Goal: Communication & Community: Connect with others

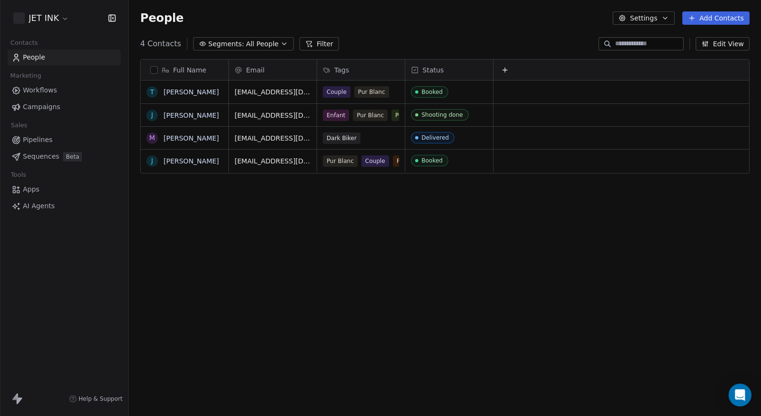
scroll to position [366, 632]
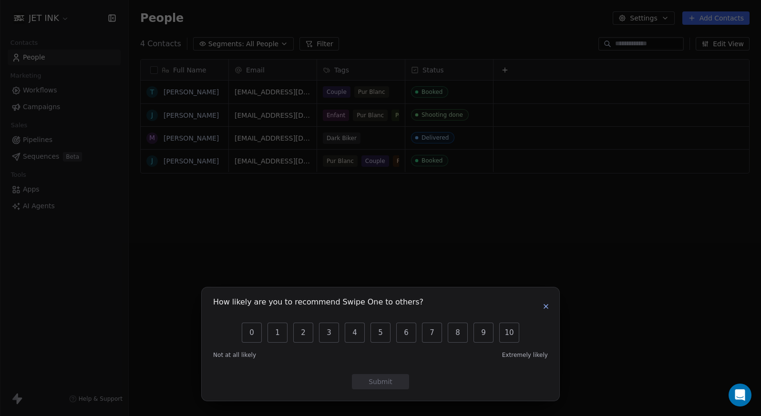
click at [546, 310] on button "button" at bounding box center [545, 306] width 11 height 11
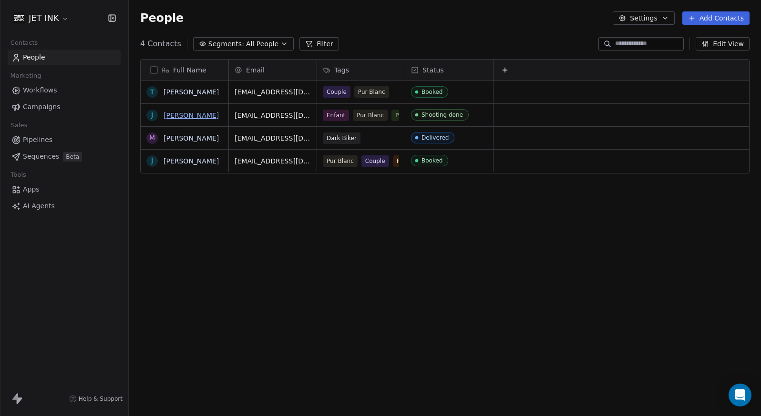
click at [190, 117] on link "[PERSON_NAME]" at bounding box center [190, 116] width 55 height 8
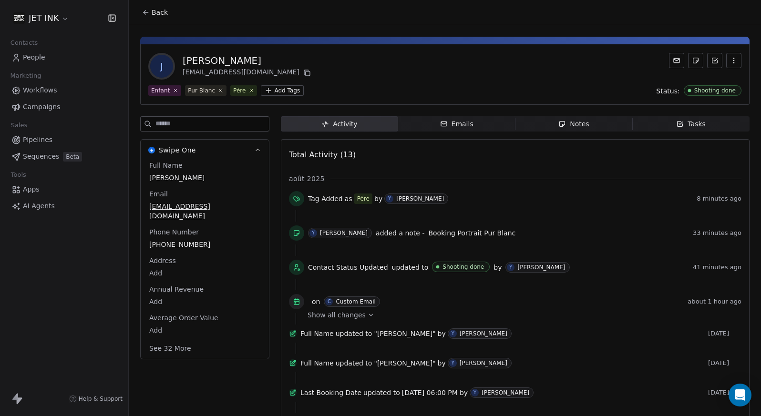
click at [676, 61] on icon at bounding box center [676, 61] width 8 height 8
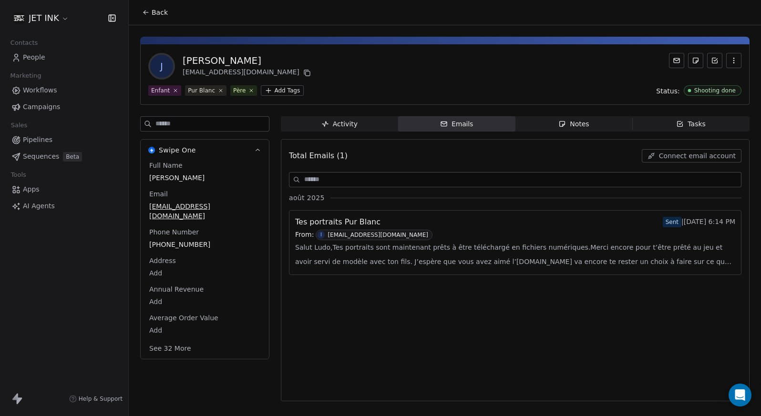
click at [695, 156] on span "Connect email account" at bounding box center [697, 156] width 77 height 10
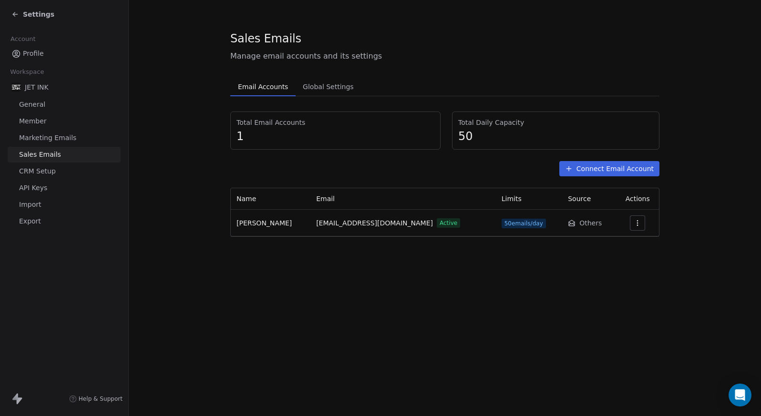
click at [587, 172] on button "Connect Email Account" at bounding box center [609, 168] width 100 height 15
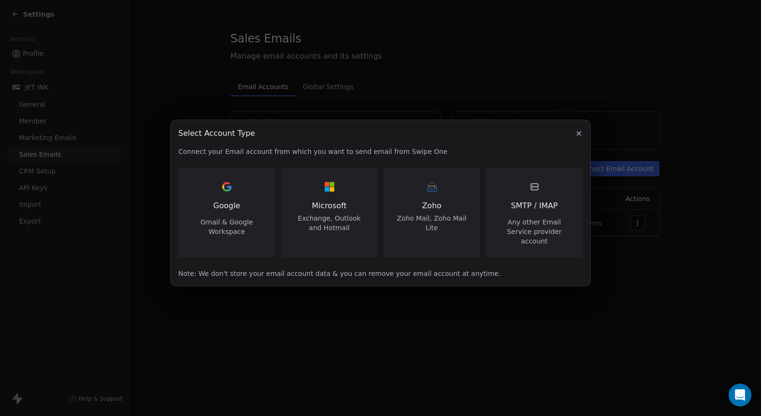
click at [546, 210] on span "SMTP / IMAP" at bounding box center [533, 205] width 47 height 11
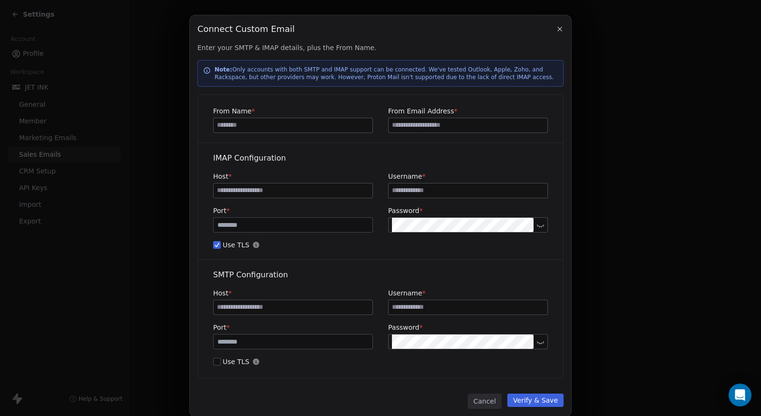
click at [309, 129] on input at bounding box center [292, 125] width 159 height 14
type input "********"
click at [478, 128] on input at bounding box center [467, 125] width 159 height 14
type input "*"
type input "**********"
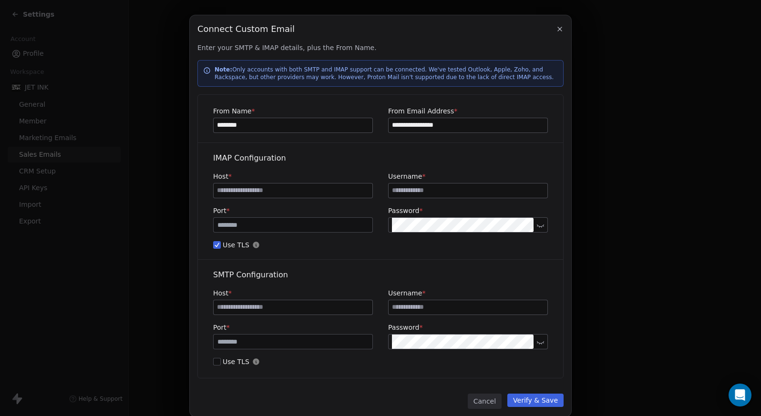
click at [540, 226] on icon at bounding box center [540, 225] width 7 height 3
click at [540, 226] on icon at bounding box center [540, 225] width 7 height 7
click at [540, 226] on icon at bounding box center [540, 225] width 7 height 3
click at [540, 226] on icon at bounding box center [540, 225] width 7 height 7
click at [540, 226] on icon at bounding box center [540, 225] width 7 height 3
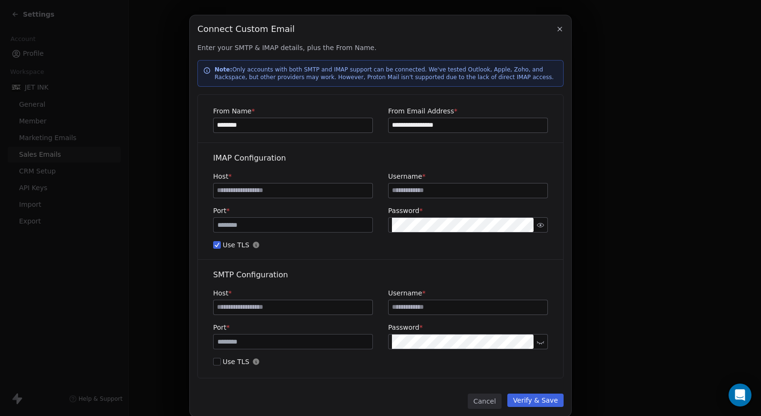
click at [279, 190] on input at bounding box center [292, 190] width 159 height 14
click at [407, 190] on input at bounding box center [467, 190] width 159 height 14
type input "**********"
click at [242, 191] on input at bounding box center [292, 190] width 159 height 14
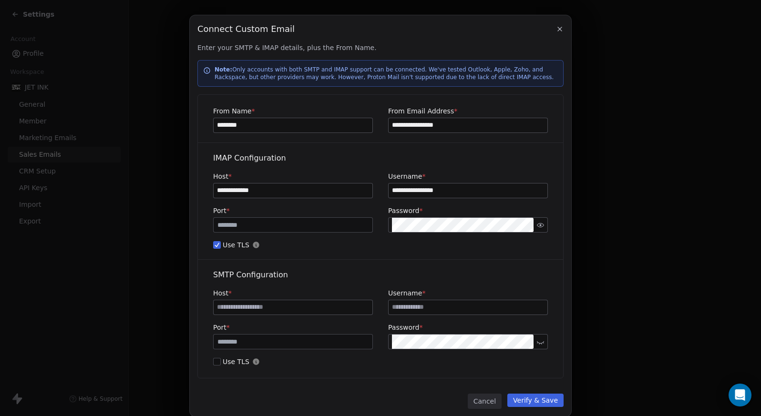
type input "**********"
click at [281, 305] on input at bounding box center [292, 307] width 159 height 14
drag, startPoint x: 294, startPoint y: 193, endPoint x: 214, endPoint y: 184, distance: 80.2
click at [214, 184] on input "**********" at bounding box center [292, 190] width 159 height 14
click at [223, 306] on input at bounding box center [292, 307] width 159 height 14
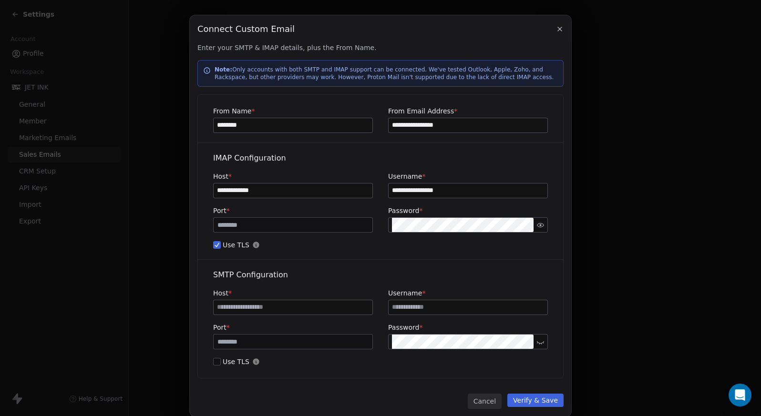
paste input "**********"
type input "**********"
drag, startPoint x: 456, startPoint y: 192, endPoint x: 387, endPoint y: 192, distance: 68.6
click at [387, 192] on div "**********" at bounding box center [380, 185] width 335 height 27
click at [436, 305] on input at bounding box center [467, 307] width 159 height 14
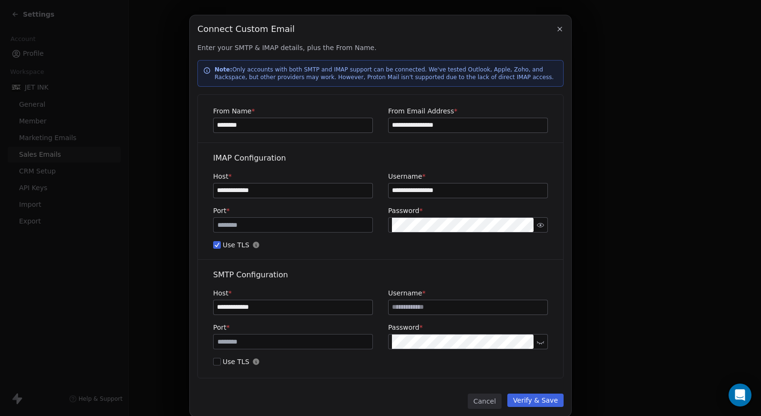
paste input "**********"
type input "**********"
click at [387, 225] on div "Port * *** Password *" at bounding box center [380, 219] width 335 height 27
click at [386, 222] on div "Port * *** Password *" at bounding box center [380, 219] width 335 height 27
drag, startPoint x: 272, startPoint y: 342, endPoint x: 207, endPoint y: 338, distance: 65.4
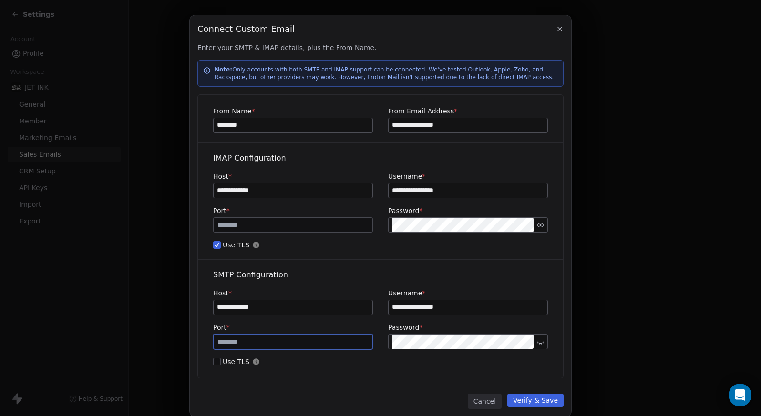
click at [207, 338] on div "**********" at bounding box center [380, 323] width 365 height 109
type input "***"
click at [215, 363] on button "Use TLS" at bounding box center [217, 362] width 8 height 10
click at [539, 400] on button "Verify & Save" at bounding box center [535, 400] width 56 height 13
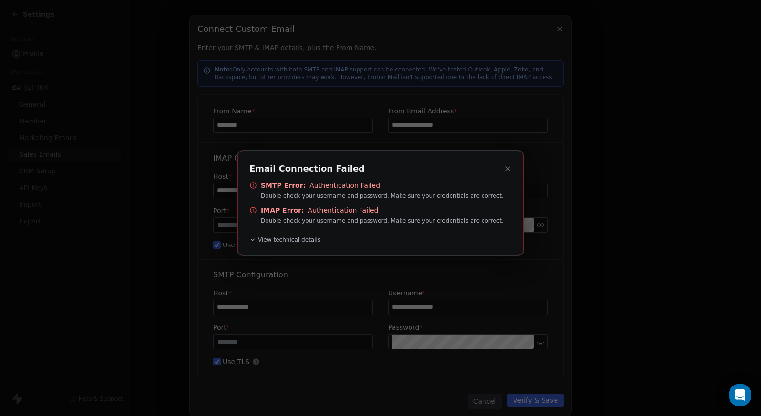
click at [510, 169] on div "Email Connection Failed SMTP Error: Authentication Failed Double-check your use…" at bounding box center [380, 203] width 286 height 105
click at [510, 169] on icon at bounding box center [508, 169] width 8 height 8
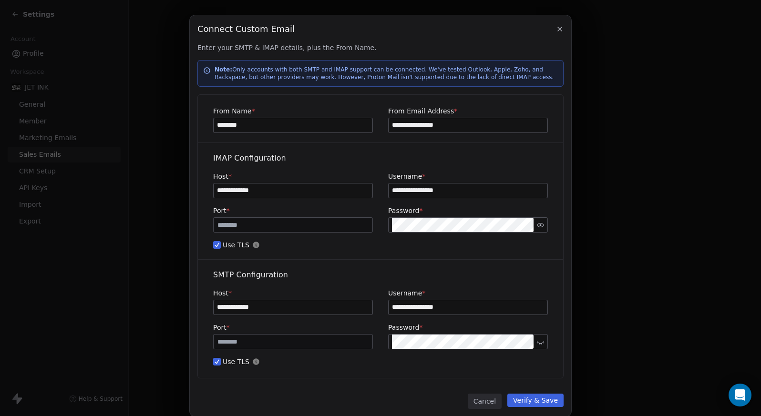
click at [539, 340] on icon at bounding box center [540, 341] width 7 height 7
click at [542, 400] on button "Verify & Save" at bounding box center [535, 400] width 56 height 13
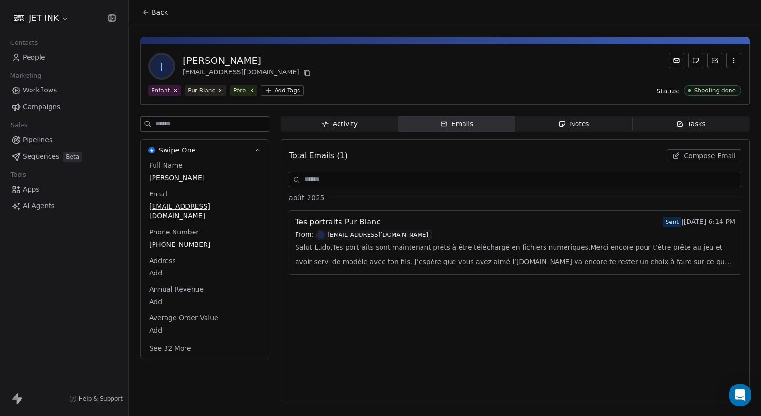
click at [715, 155] on span "Compose Email" at bounding box center [709, 156] width 52 height 10
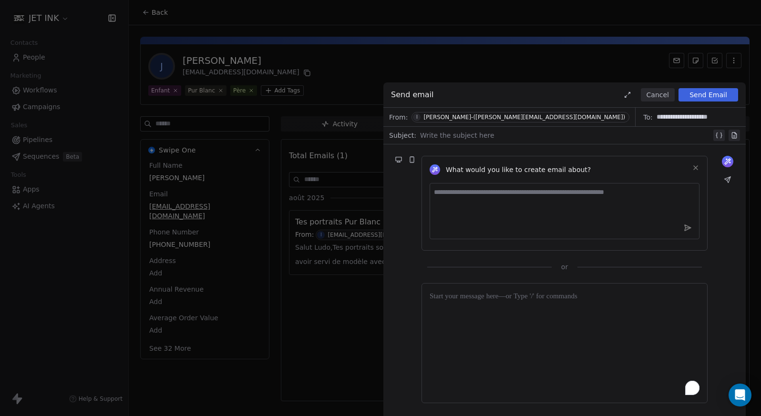
click at [657, 96] on button "Cancel" at bounding box center [657, 94] width 34 height 13
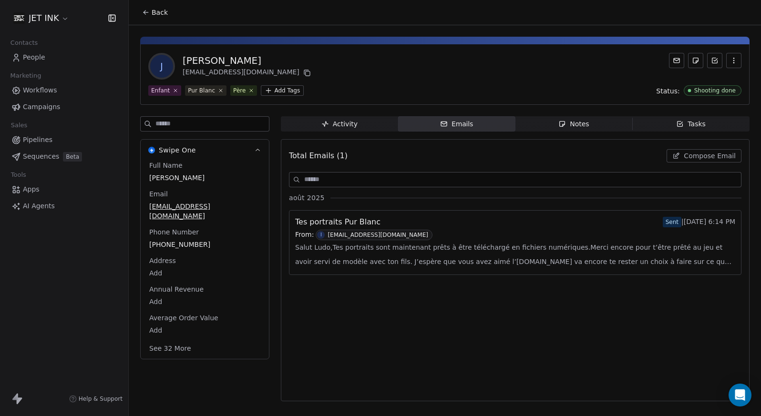
click at [692, 156] on span "Compose Email" at bounding box center [709, 156] width 52 height 10
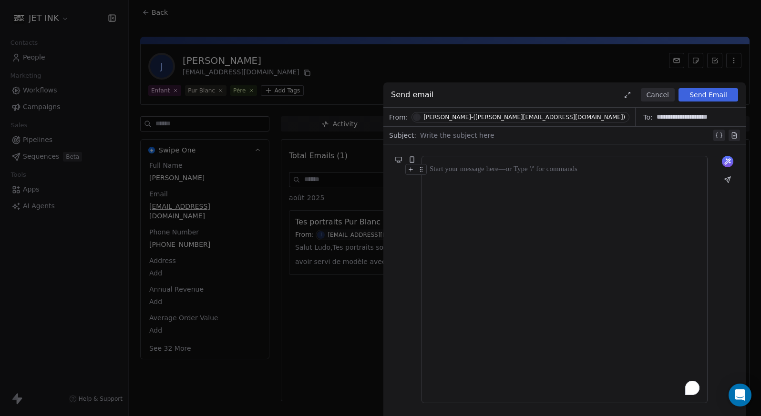
click at [657, 94] on button "Cancel" at bounding box center [657, 94] width 34 height 13
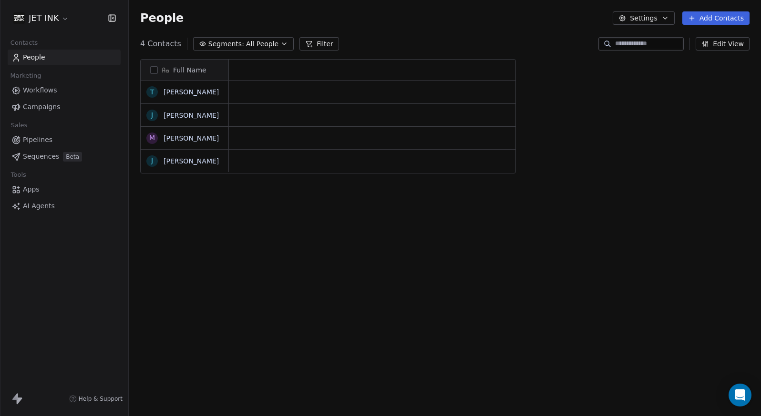
scroll to position [366, 632]
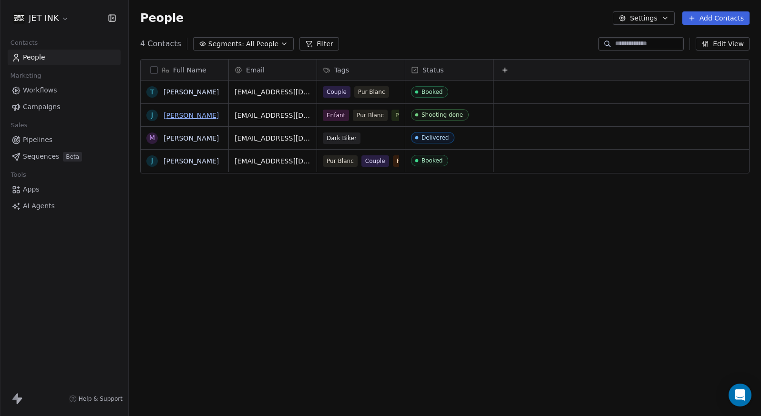
click at [194, 115] on link "[PERSON_NAME]" at bounding box center [190, 116] width 55 height 8
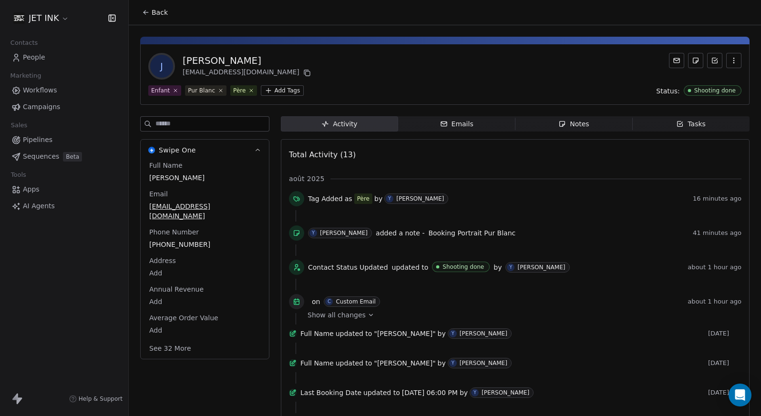
click at [472, 120] on div "Emails" at bounding box center [456, 124] width 33 height 10
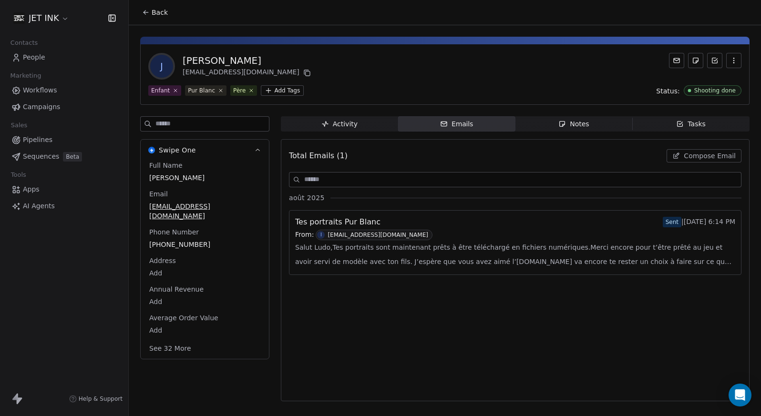
click at [457, 257] on span "Salut Ludo,Tes portraits sont maintenant prêts à être téléchargé en fichiers nu…" at bounding box center [515, 254] width 440 height 29
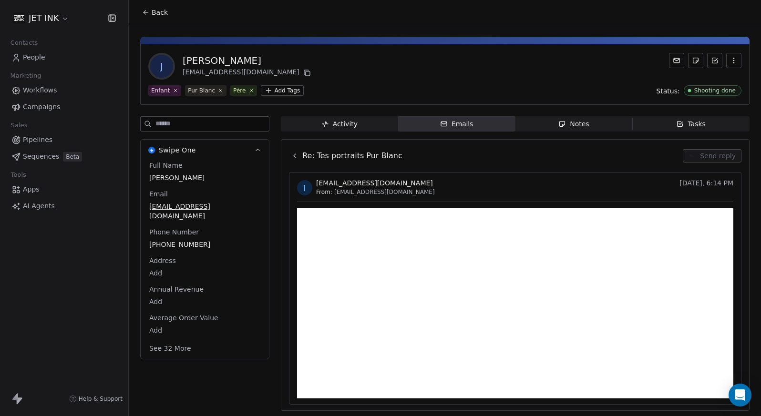
scroll to position [0, 0]
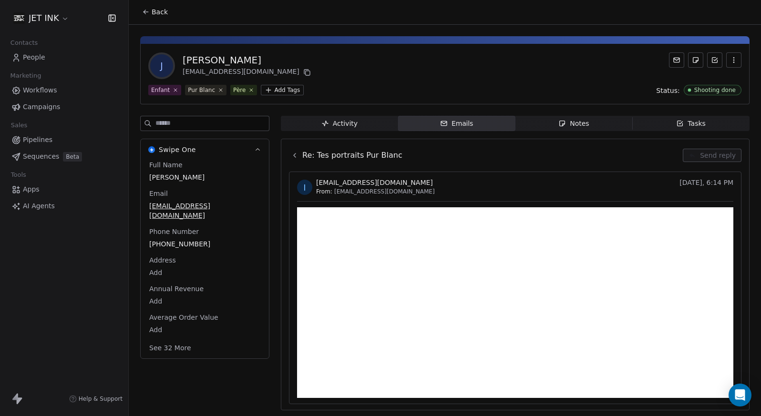
click at [593, 124] on span "Notes Notes" at bounding box center [573, 123] width 117 height 15
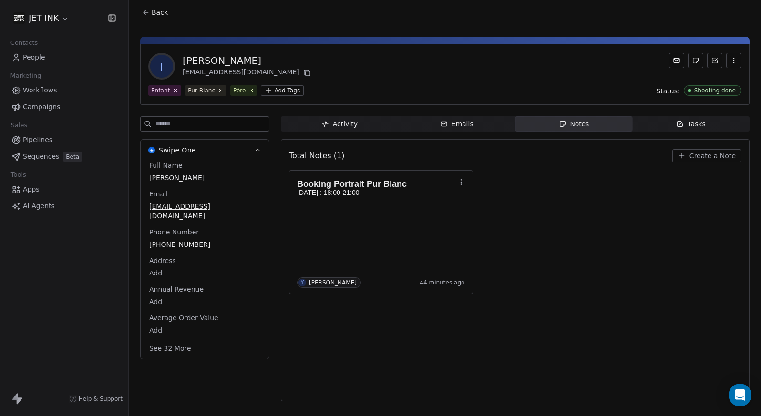
click at [661, 125] on span "Tasks Tasks" at bounding box center [690, 123] width 117 height 15
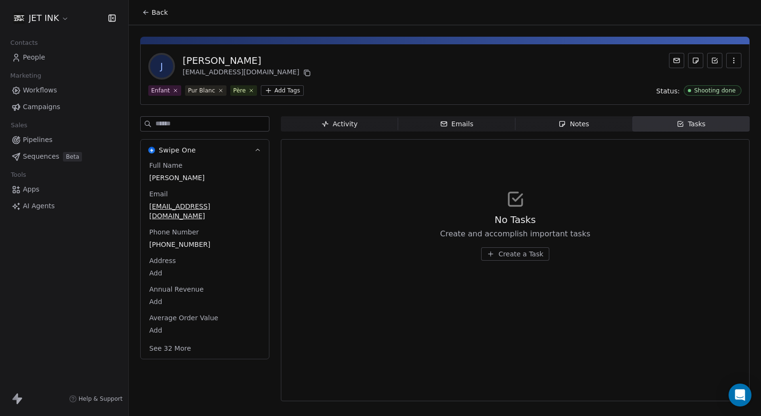
click at [593, 123] on span "Notes Notes" at bounding box center [573, 123] width 117 height 15
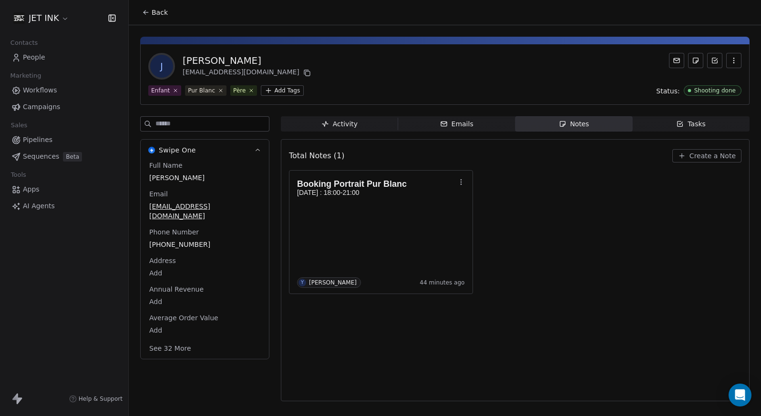
click at [487, 126] on span "Emails Emails" at bounding box center [456, 123] width 117 height 15
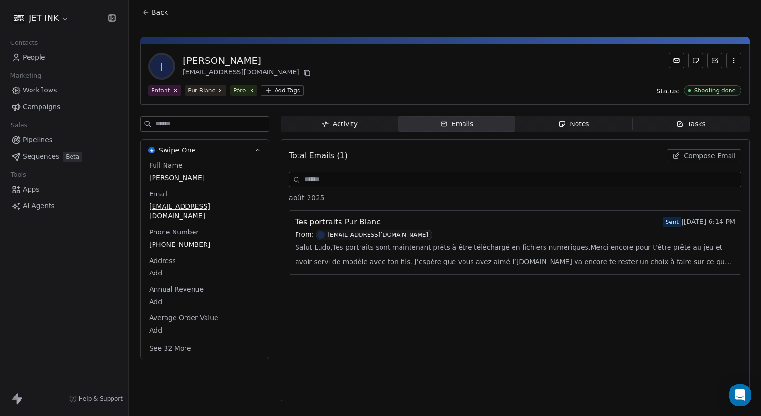
click at [376, 127] on span "Activity Activity" at bounding box center [339, 123] width 117 height 15
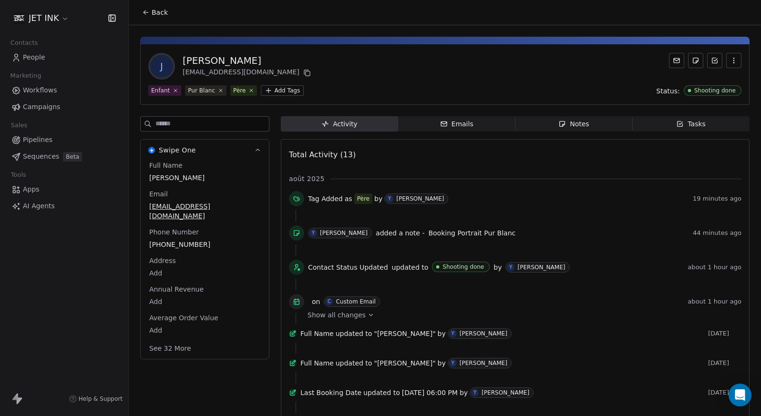
click at [37, 56] on span "People" at bounding box center [34, 57] width 22 height 10
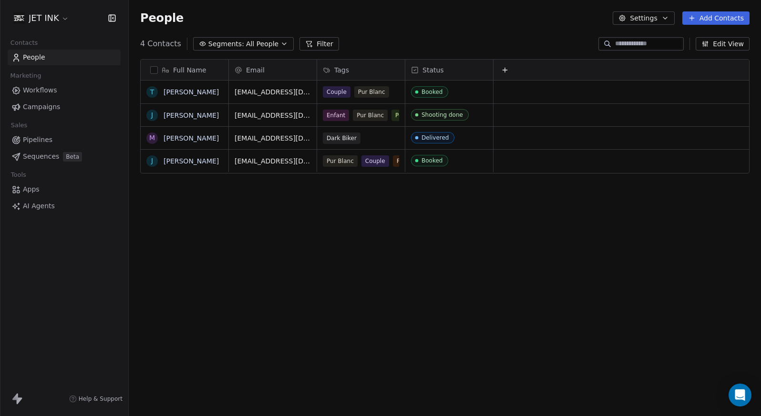
scroll to position [366, 632]
click at [725, 42] on button "Edit View" at bounding box center [722, 43] width 54 height 13
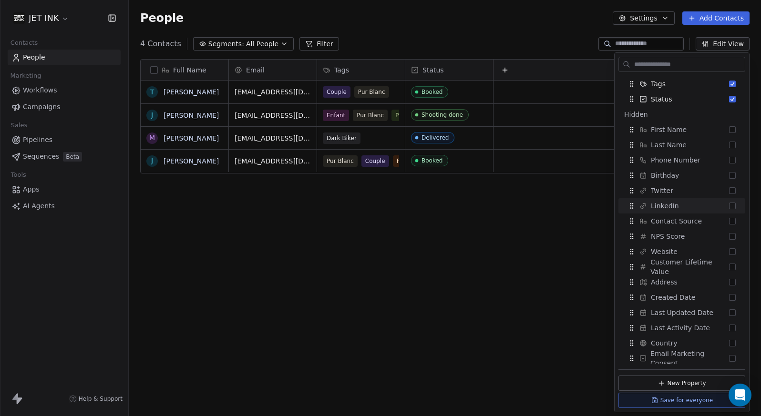
scroll to position [45, 0]
click at [732, 160] on button "Suggestions" at bounding box center [732, 160] width 7 height 7
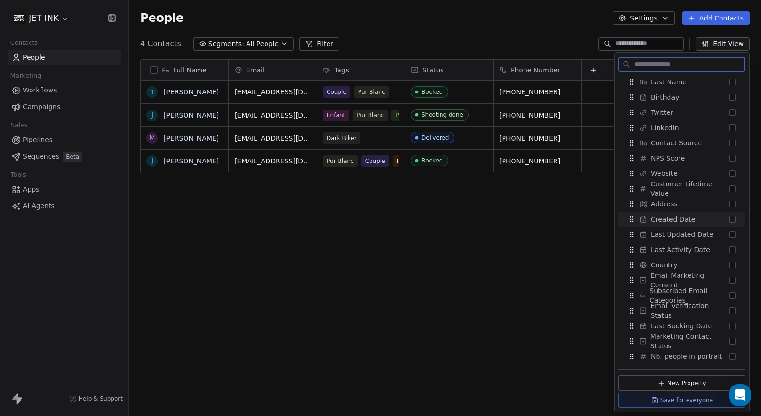
scroll to position [124, 0]
click at [666, 402] on button "Save for everyone" at bounding box center [681, 400] width 127 height 15
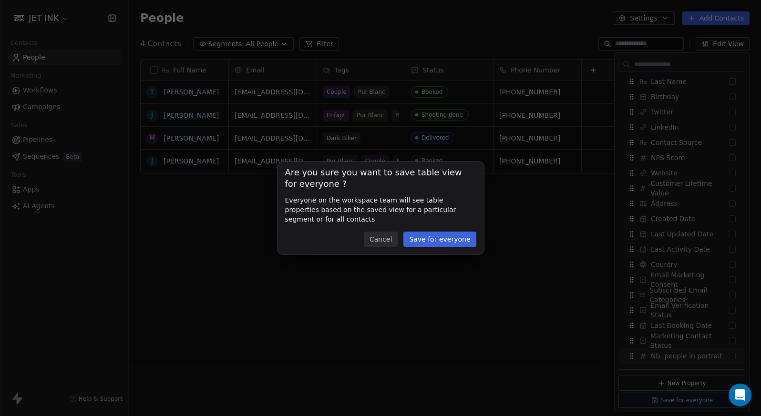
click at [445, 243] on button "Save for everyone" at bounding box center [439, 239] width 72 height 15
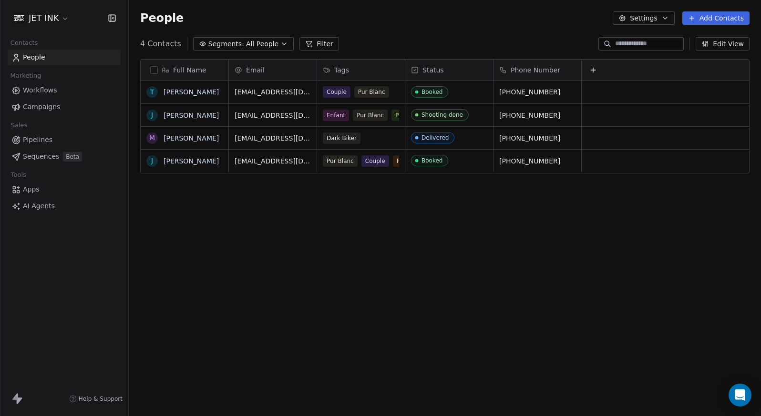
click at [709, 47] on icon "button" at bounding box center [705, 44] width 8 height 8
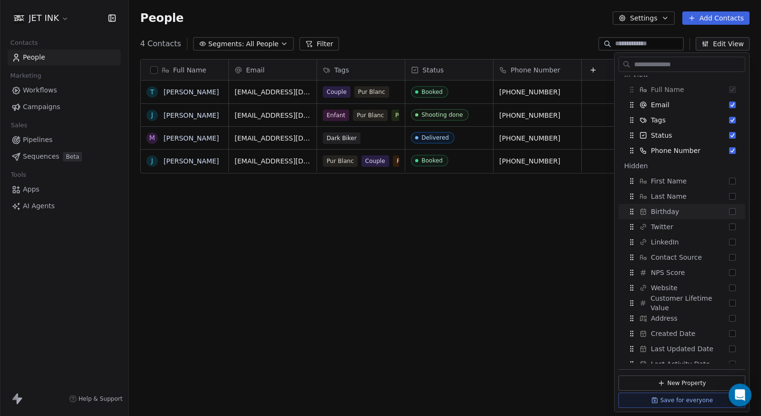
scroll to position [0, 0]
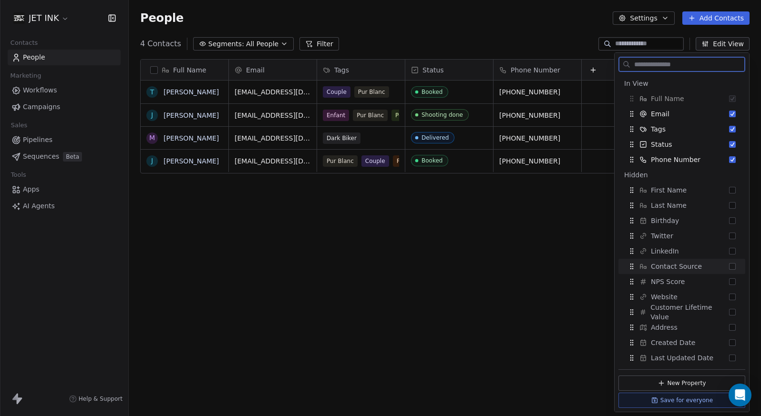
click at [732, 266] on button "Suggestions" at bounding box center [732, 266] width 7 height 7
click at [732, 159] on button "Suggestions" at bounding box center [732, 159] width 7 height 7
click at [731, 161] on button "Suggestions" at bounding box center [732, 159] width 7 height 7
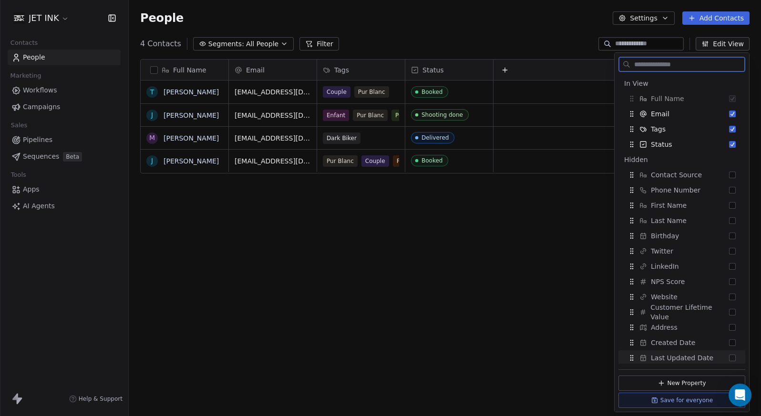
click at [673, 404] on button "Save for everyone" at bounding box center [681, 400] width 127 height 15
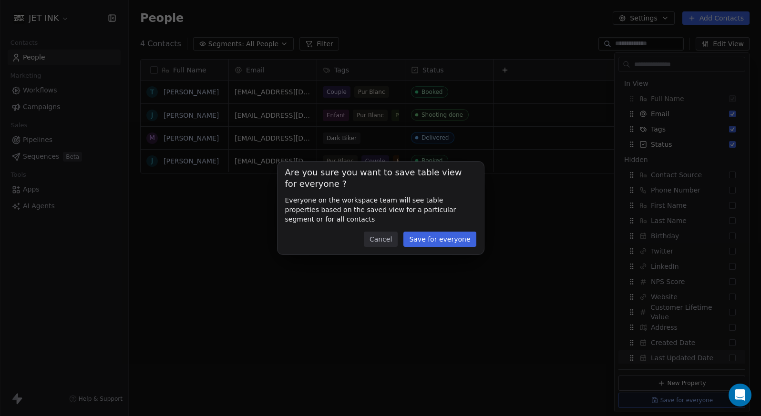
click at [445, 243] on button "Save for everyone" at bounding box center [439, 239] width 72 height 15
